Goal: Information Seeking & Learning: Learn about a topic

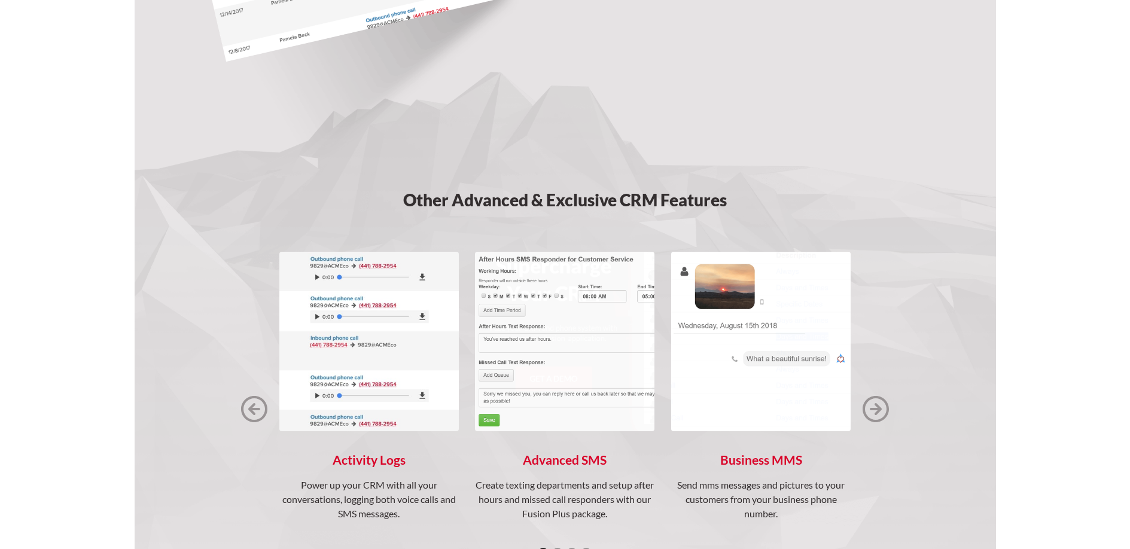
scroll to position [1524, 0]
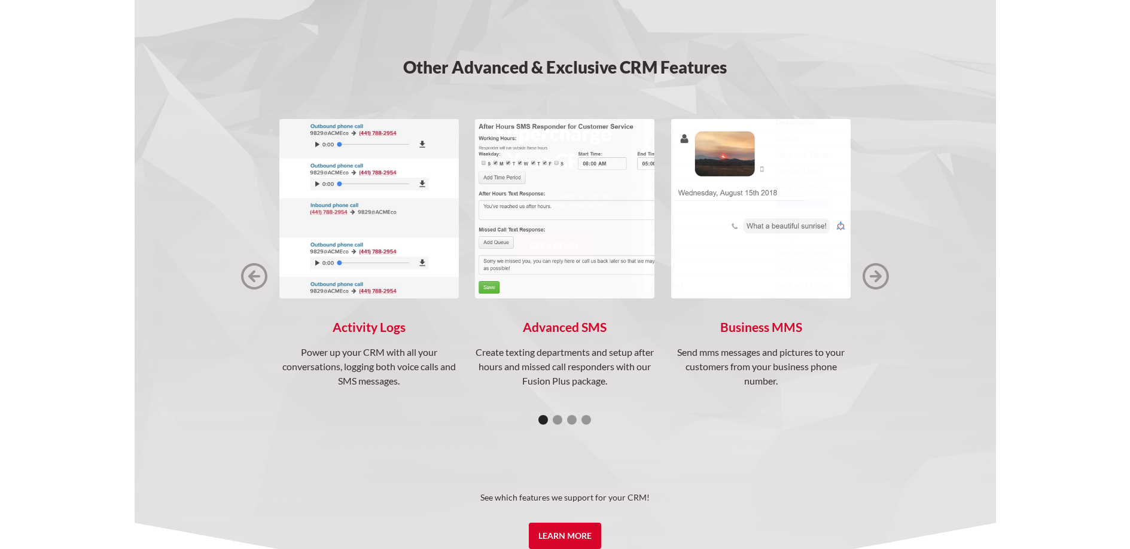
click at [879, 279] on img "next slide" at bounding box center [875, 276] width 26 height 26
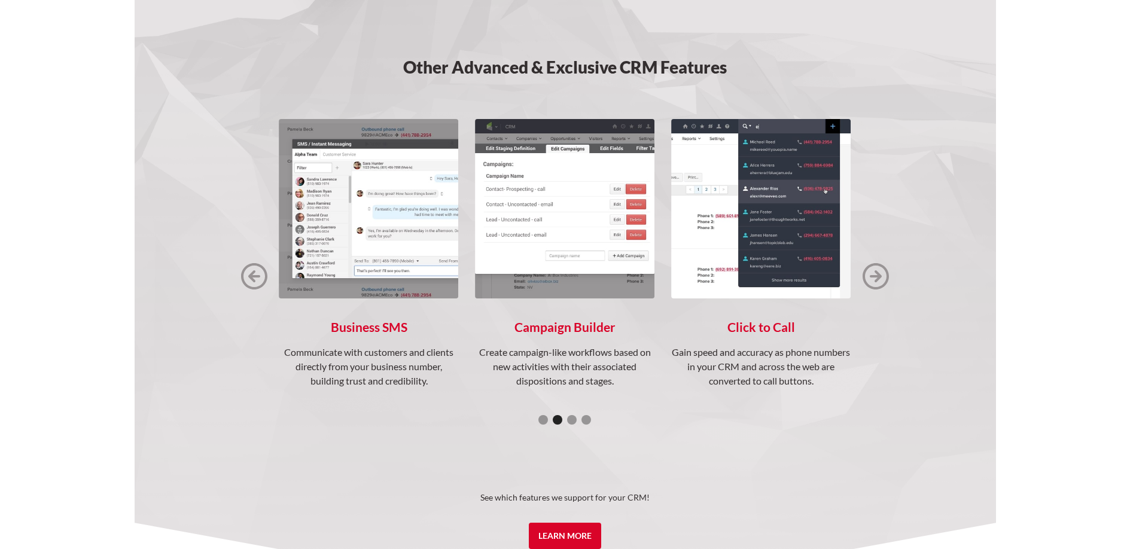
click at [879, 279] on img "next slide" at bounding box center [875, 276] width 26 height 26
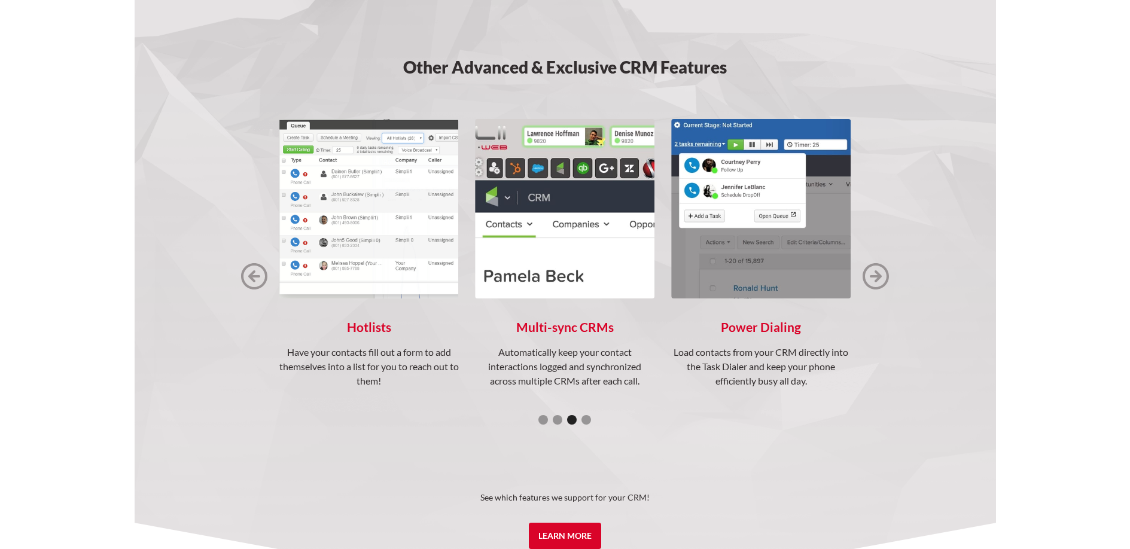
click at [873, 279] on img "next slide" at bounding box center [875, 276] width 26 height 26
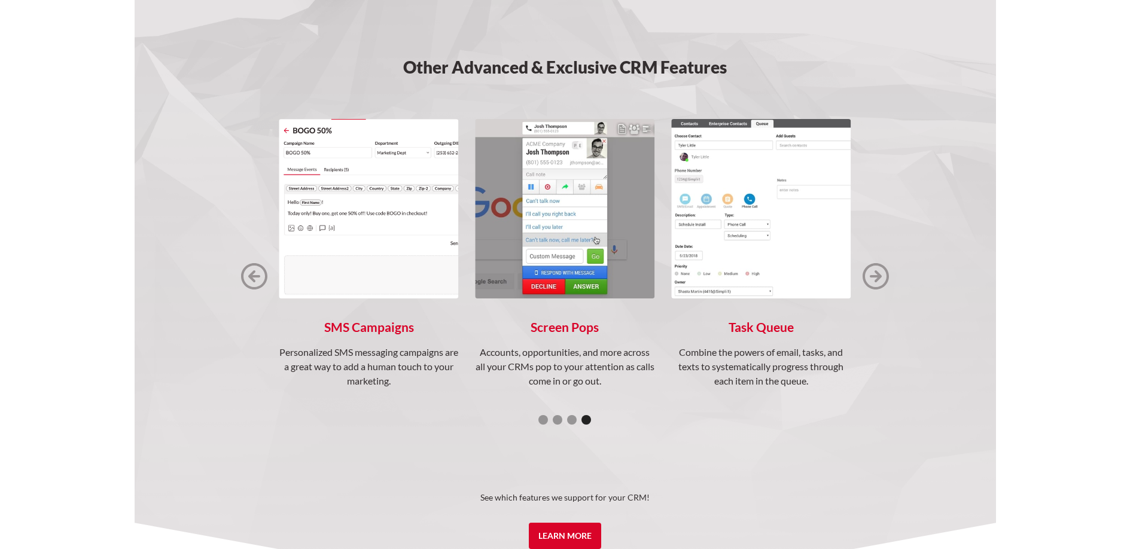
click at [873, 279] on img "next slide" at bounding box center [875, 276] width 26 height 26
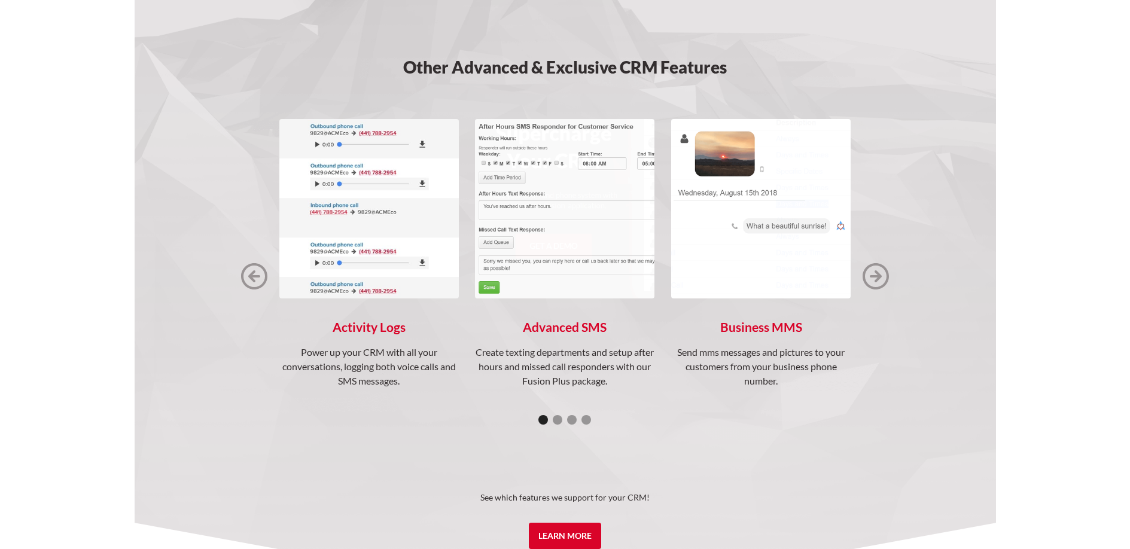
click at [881, 272] on img "next slide" at bounding box center [875, 276] width 26 height 26
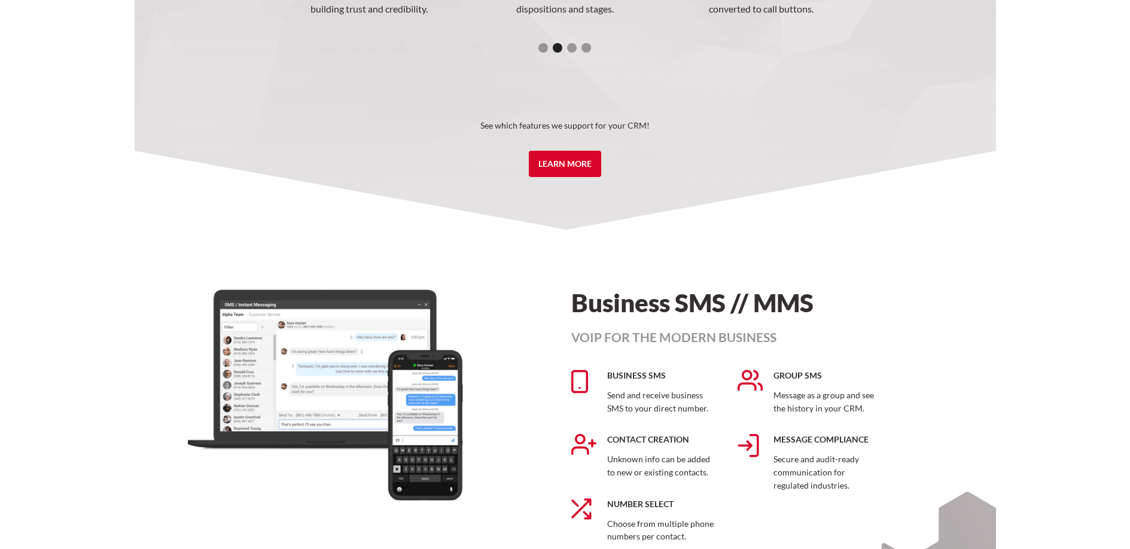
scroll to position [1911, 0]
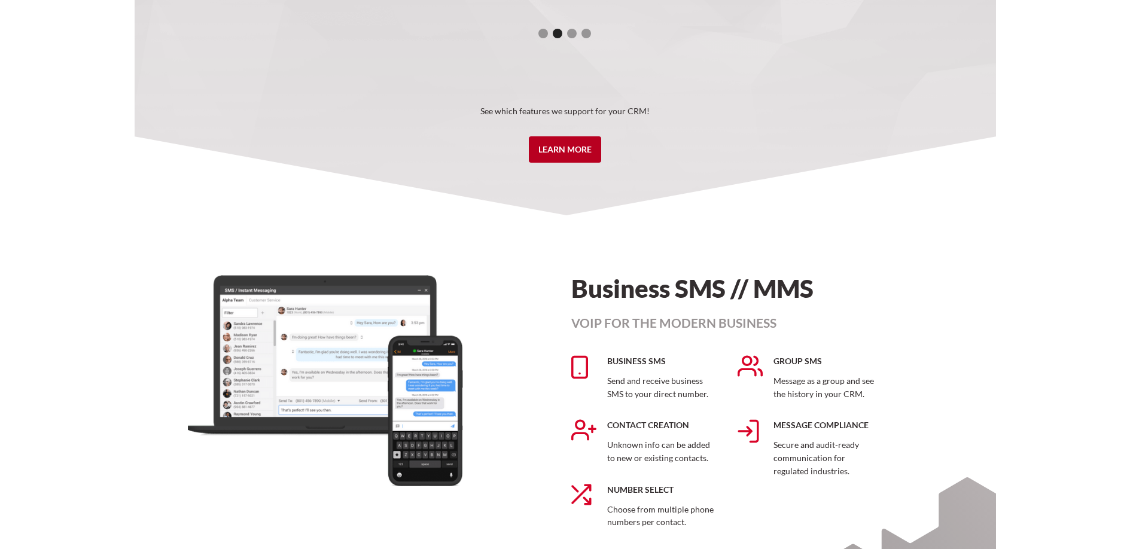
click at [566, 152] on link "Learn More" at bounding box center [565, 149] width 72 height 26
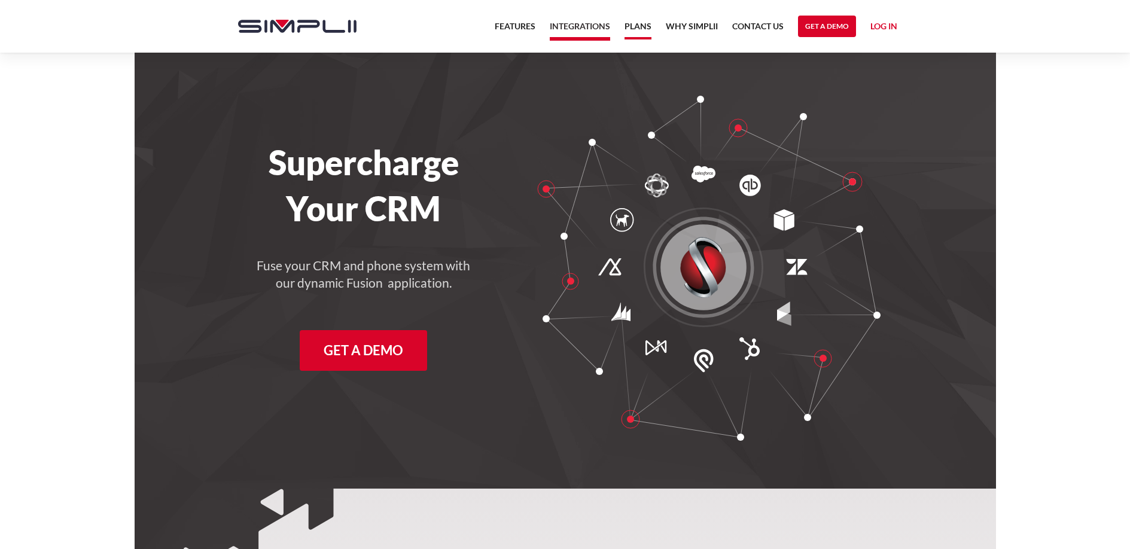
click at [640, 29] on link "Plans" at bounding box center [637, 29] width 27 height 20
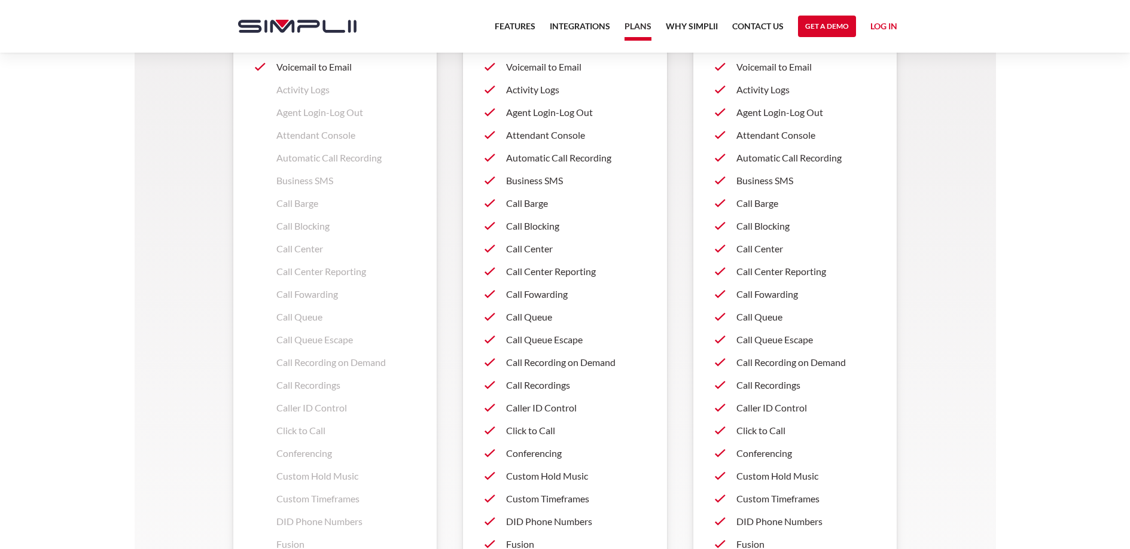
scroll to position [1145, 0]
